Goal: Information Seeking & Learning: Learn about a topic

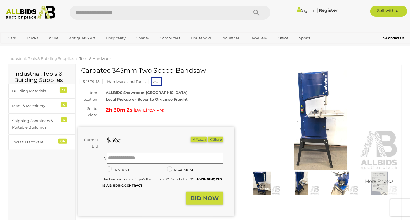
drag, startPoint x: 207, startPoint y: 69, endPoint x: 82, endPoint y: 69, distance: 125.3
click at [82, 69] on h1 "Carbatec 345mm Two Speed Bandsaw" at bounding box center [157, 70] width 152 height 7
drag, startPoint x: 82, startPoint y: 69, endPoint x: 132, endPoint y: 69, distance: 50.1
copy h1 "Carbatec 345mm Two Speed Bandsaw"
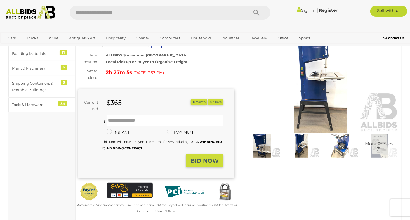
scroll to position [28, 0]
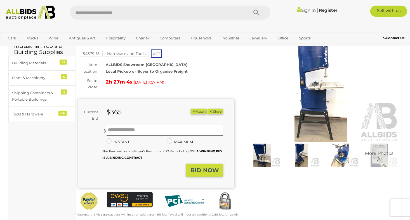
click at [312, 106] on img at bounding box center [321, 92] width 156 height 101
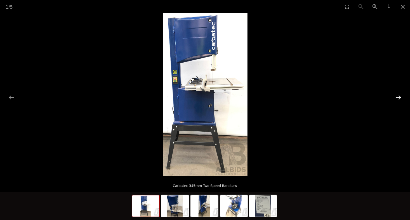
click at [400, 97] on button "Next slide" at bounding box center [399, 97] width 12 height 11
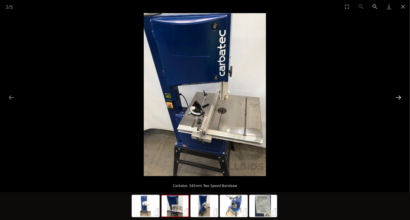
click at [399, 97] on button "Next slide" at bounding box center [399, 97] width 12 height 11
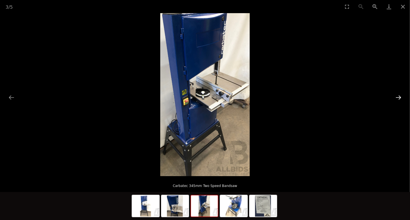
click at [399, 97] on button "Next slide" at bounding box center [399, 97] width 12 height 11
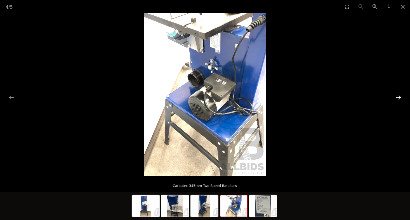
click at [399, 97] on button "Next slide" at bounding box center [399, 97] width 12 height 11
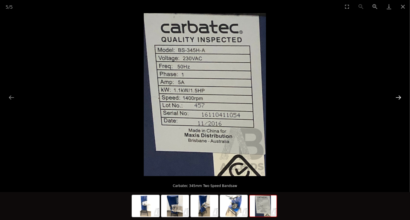
click at [399, 97] on button "Next slide" at bounding box center [399, 97] width 12 height 11
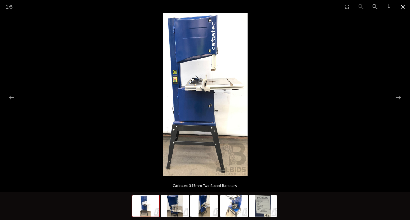
click at [404, 9] on button "Close gallery" at bounding box center [403, 6] width 14 height 13
